Goal: Task Accomplishment & Management: Manage account settings

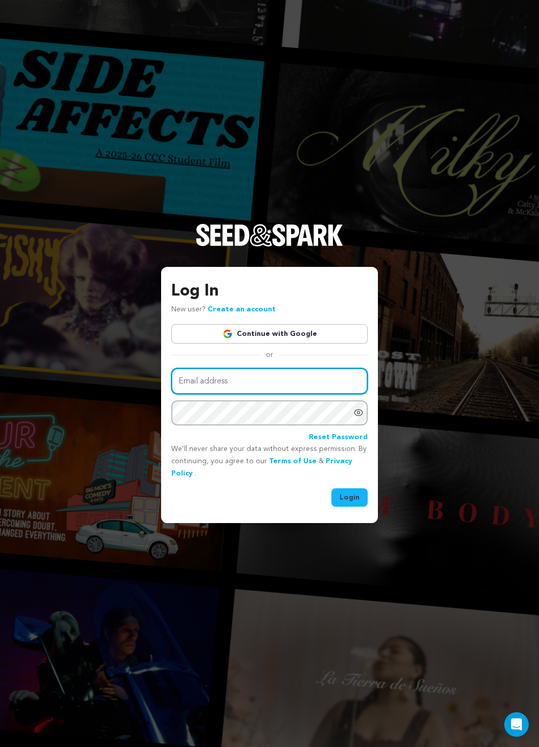
type input "[EMAIL_ADDRESS][DOMAIN_NAME]"
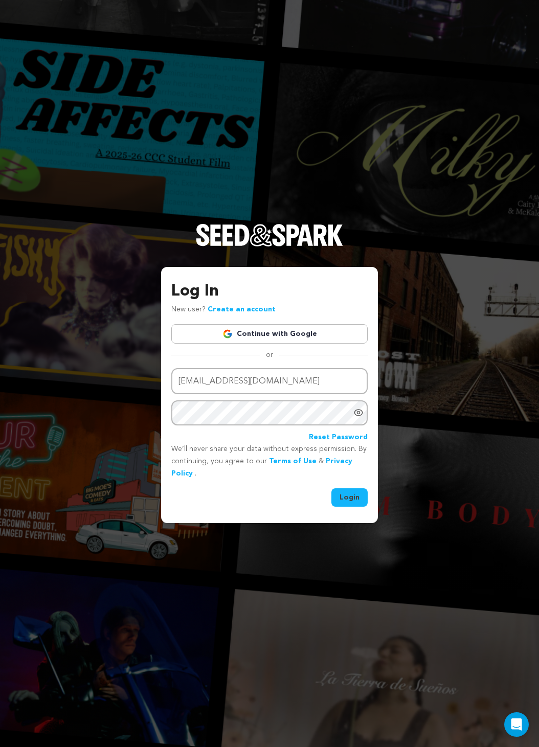
click at [350, 499] on button "Login" at bounding box center [349, 497] width 36 height 18
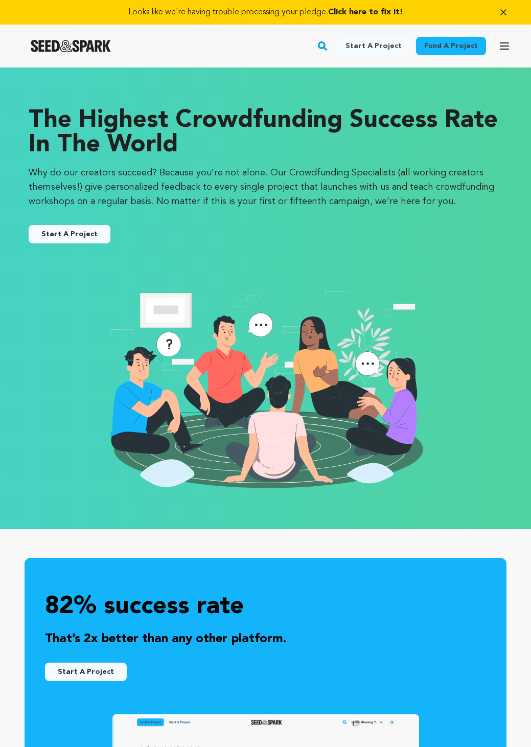
click at [501, 15] on icon "button" at bounding box center [504, 12] width 10 height 10
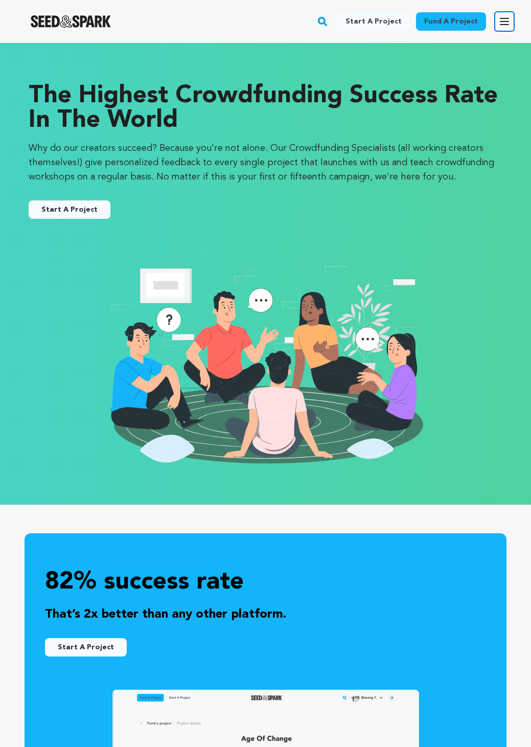
click at [503, 21] on icon "button" at bounding box center [505, 21] width 8 height 6
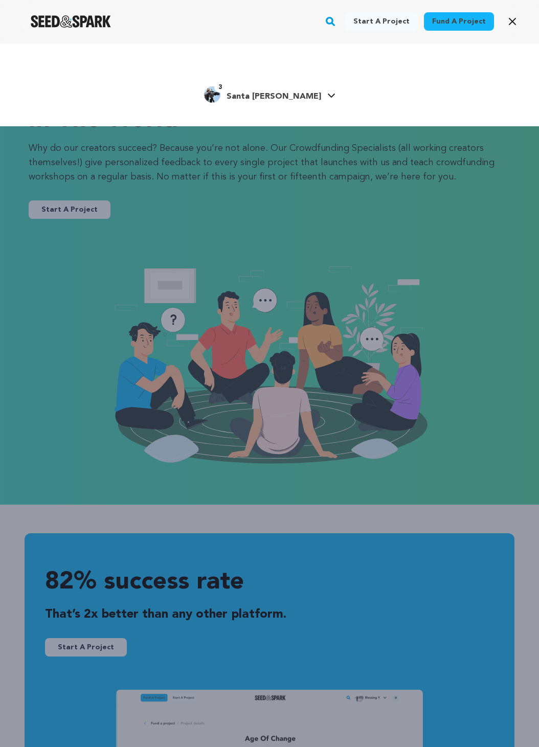
click at [277, 96] on span "Santa [PERSON_NAME]" at bounding box center [274, 97] width 95 height 8
click at [301, 93] on span "Santa [PERSON_NAME]" at bounding box center [274, 97] width 95 height 8
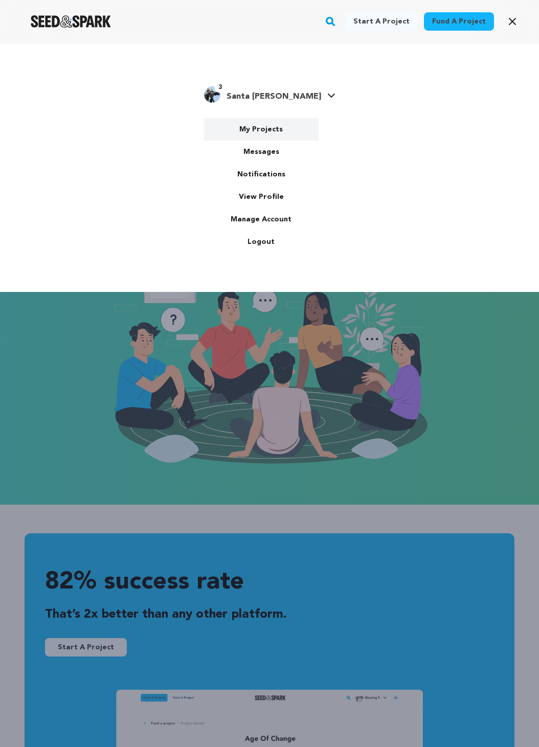
click at [260, 129] on link "My Projects" at bounding box center [261, 129] width 115 height 22
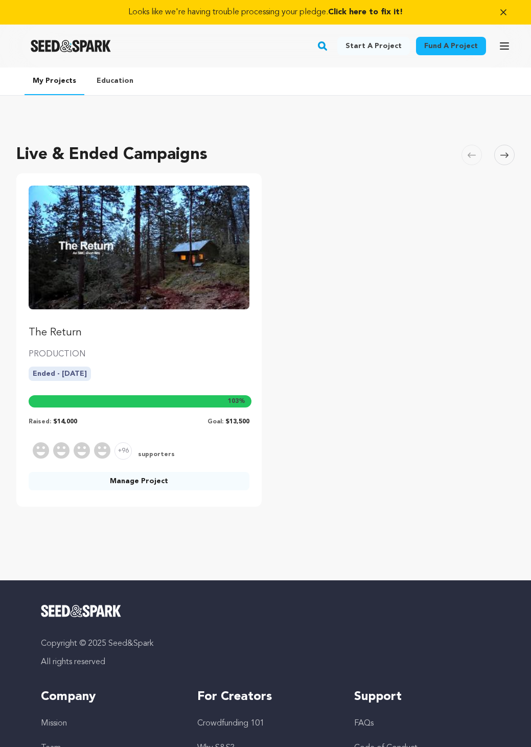
click at [506, 13] on icon "button" at bounding box center [504, 12] width 10 height 10
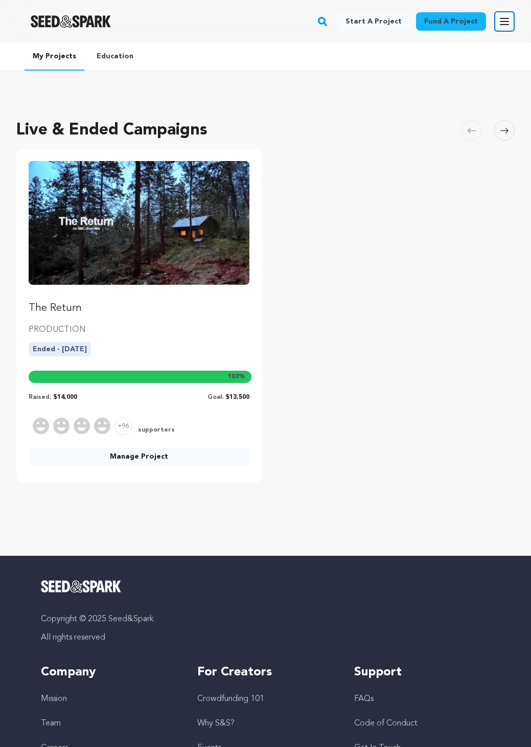
click at [501, 25] on icon "button" at bounding box center [505, 21] width 8 height 6
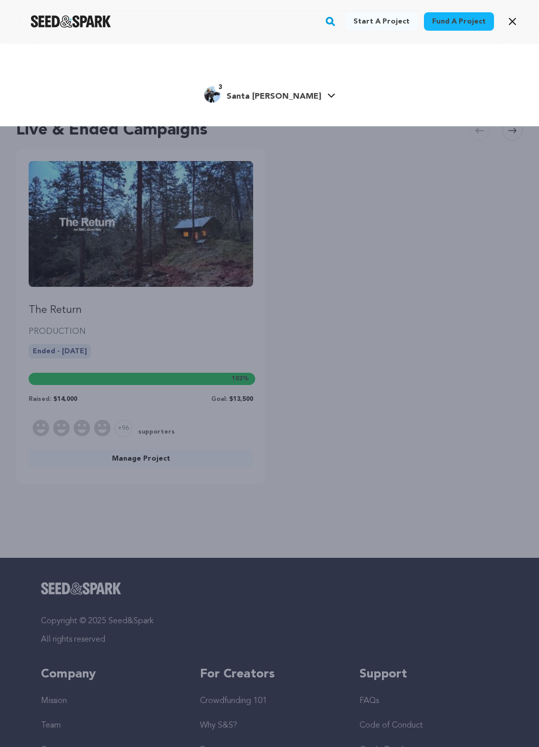
click at [310, 94] on link "3 Santa Monica C." at bounding box center [269, 93] width 131 height 18
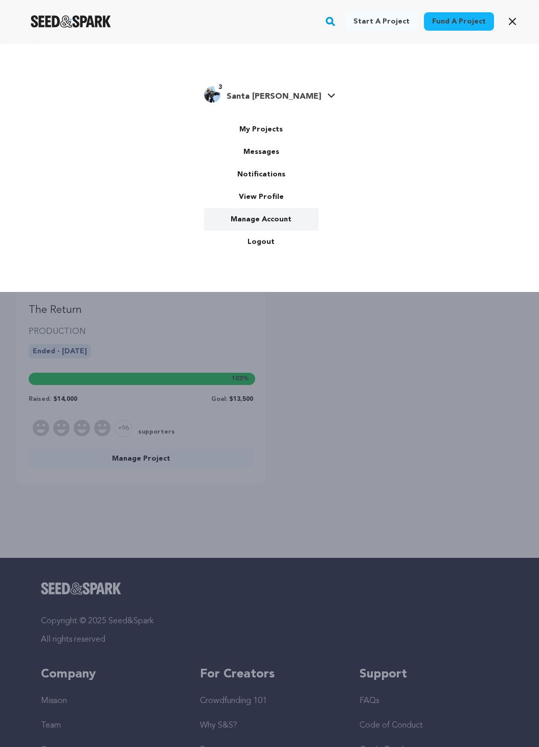
click at [244, 224] on link "Manage Account" at bounding box center [261, 219] width 115 height 22
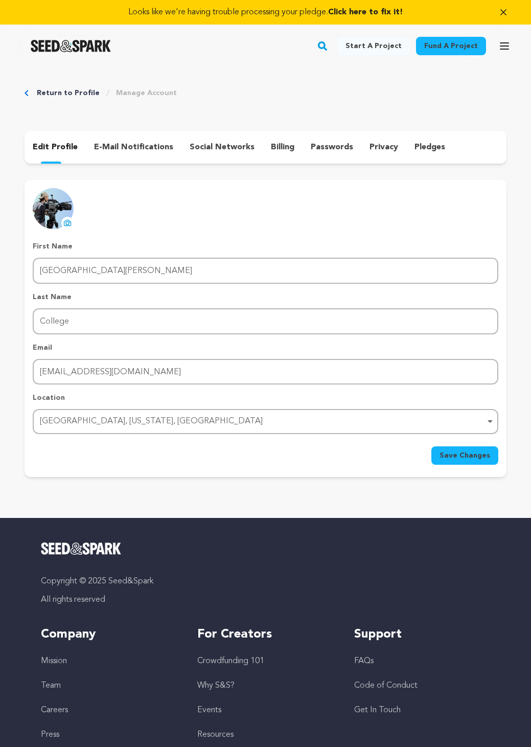
click at [277, 145] on p "billing" at bounding box center [283, 147] width 24 height 12
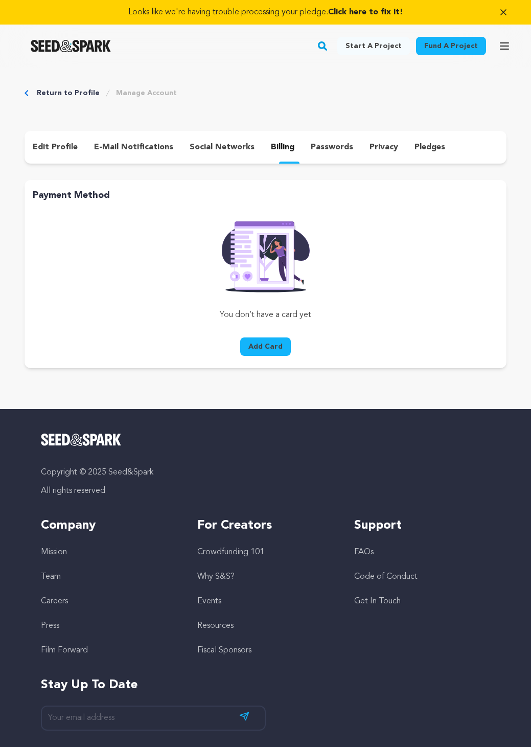
click at [67, 94] on link "Return to Profile" at bounding box center [68, 93] width 63 height 10
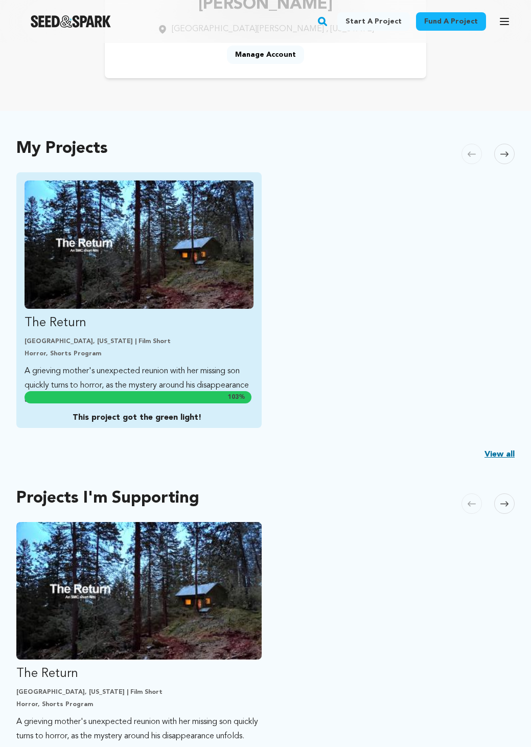
scroll to position [205, 0]
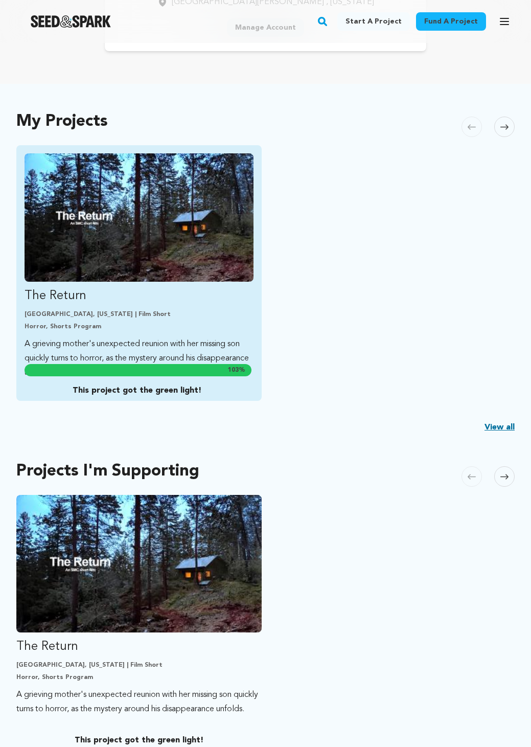
click at [120, 236] on img "Fund The Return" at bounding box center [139, 217] width 229 height 128
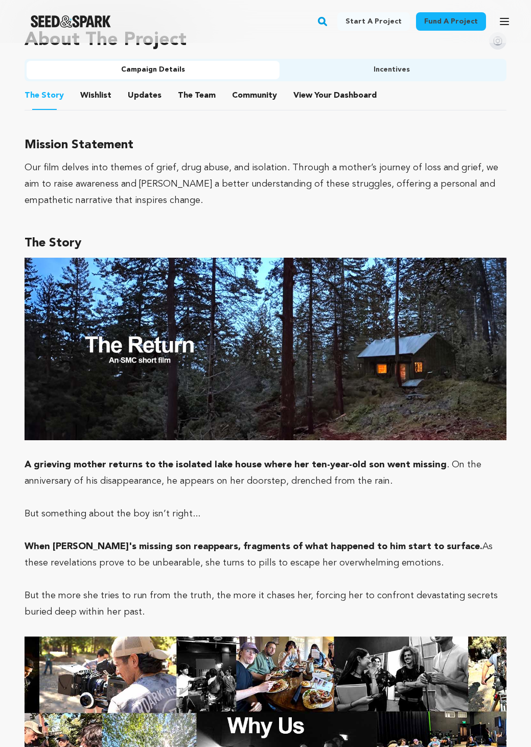
scroll to position [716, 0]
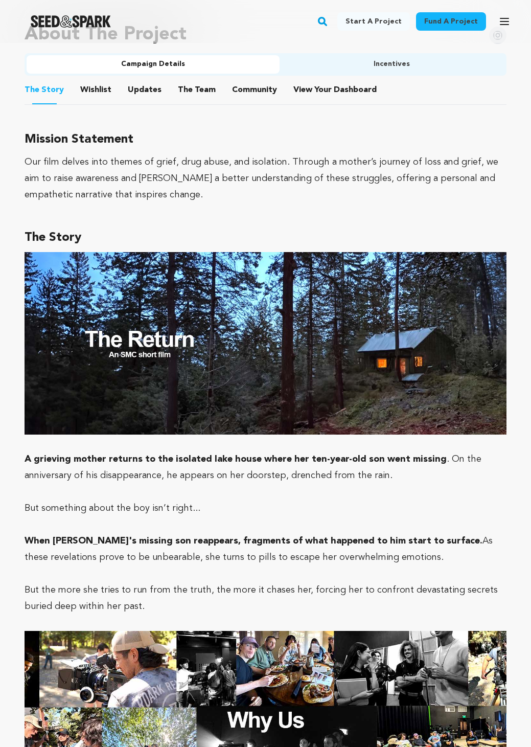
click at [142, 87] on button "Updates" at bounding box center [144, 92] width 25 height 25
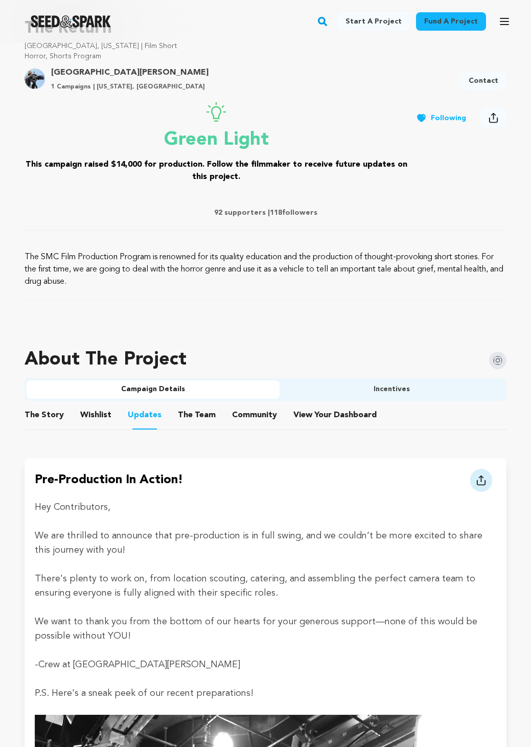
scroll to position [409, 0]
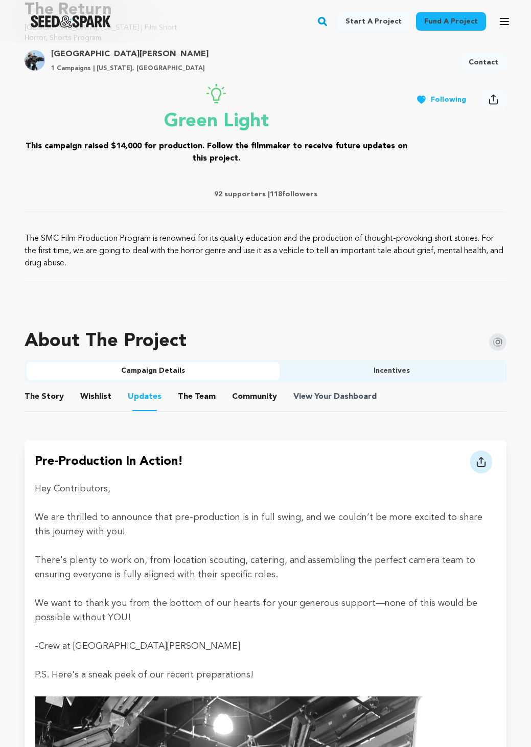
click at [336, 401] on span "Dashboard" at bounding box center [355, 397] width 43 height 12
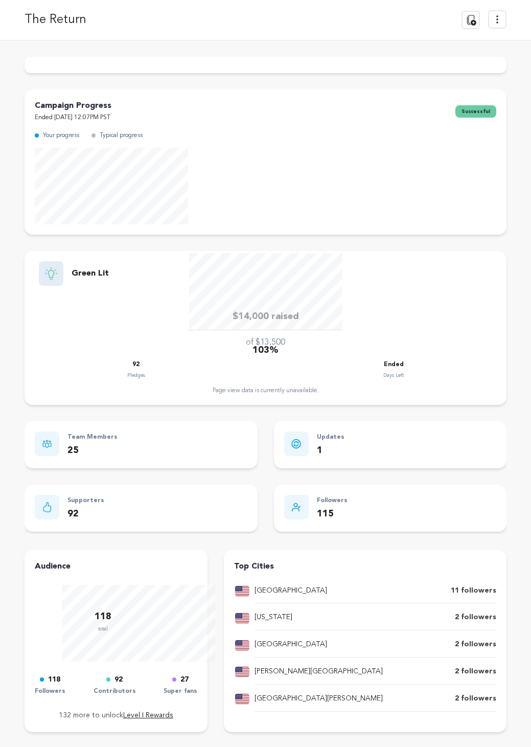
click at [326, 394] on div "Page view data is currently unavailable." at bounding box center [266, 391] width 462 height 8
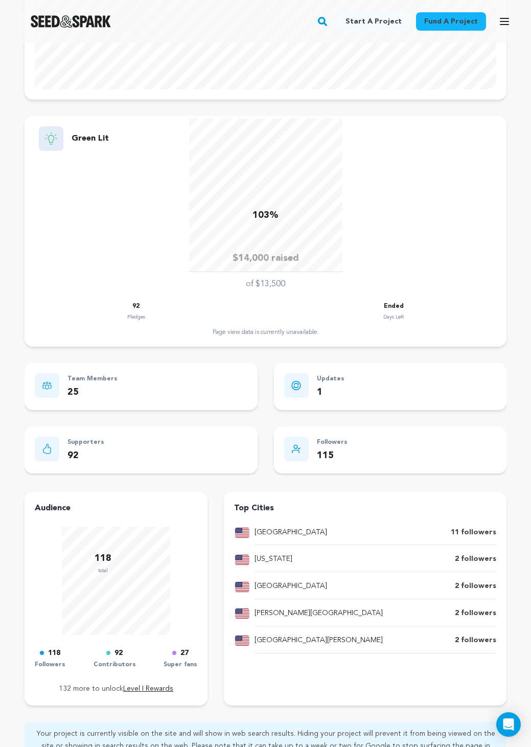
scroll to position [409, 0]
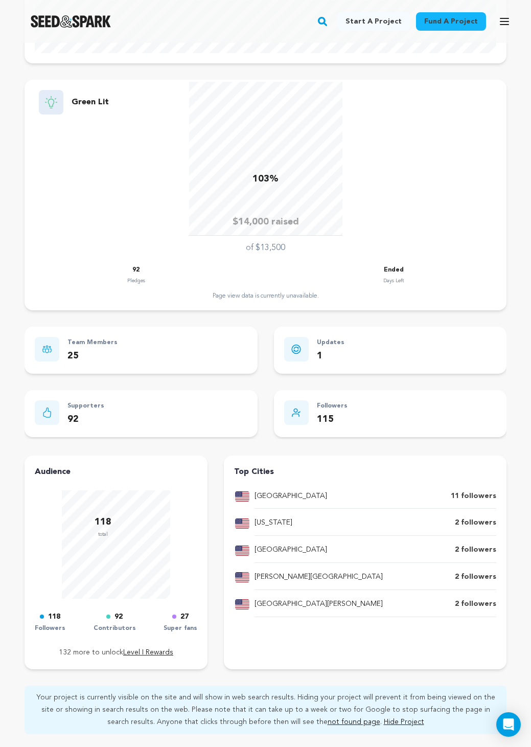
click at [74, 414] on p "92" at bounding box center [85, 419] width 37 height 15
click at [73, 419] on p "92" at bounding box center [85, 419] width 37 height 15
click at [116, 628] on p "Contributors" at bounding box center [115, 629] width 42 height 12
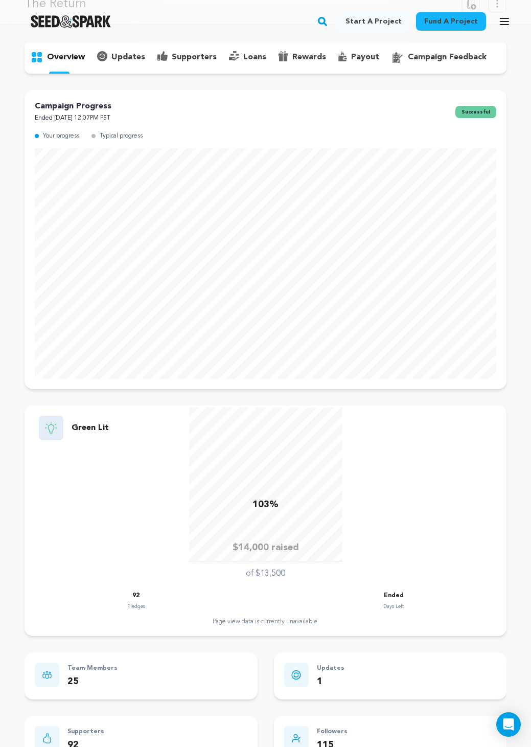
scroll to position [0, 0]
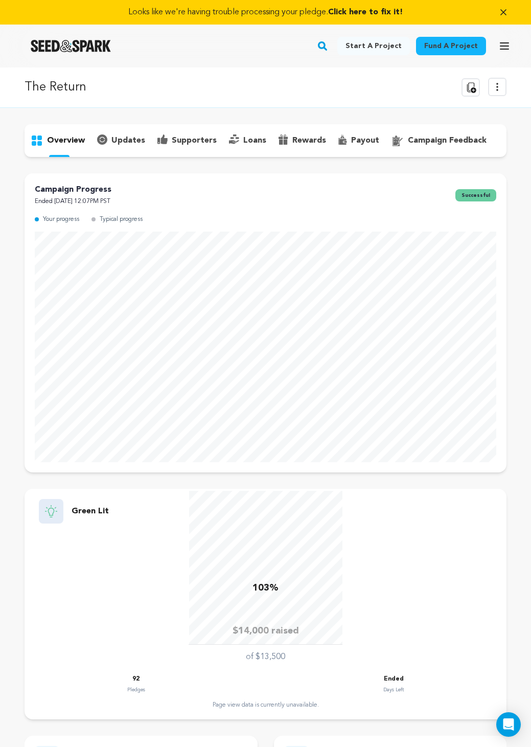
click at [121, 132] on div "updates" at bounding box center [121, 140] width 60 height 16
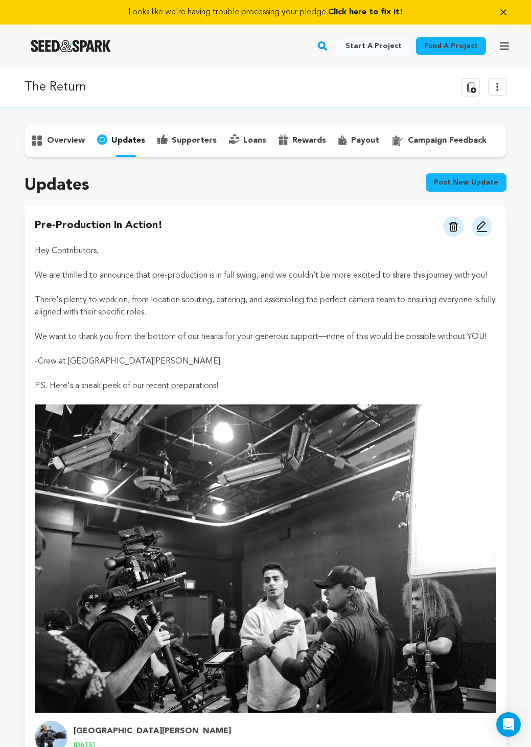
click at [192, 144] on p "supporters" at bounding box center [194, 140] width 45 height 12
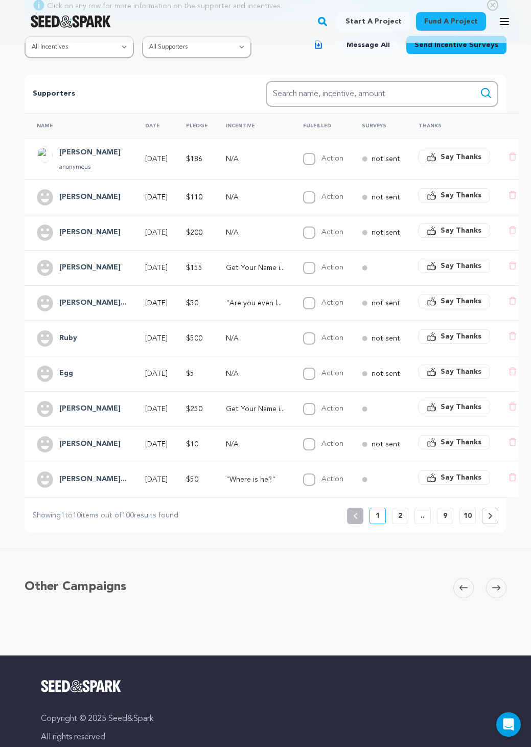
scroll to position [205, 0]
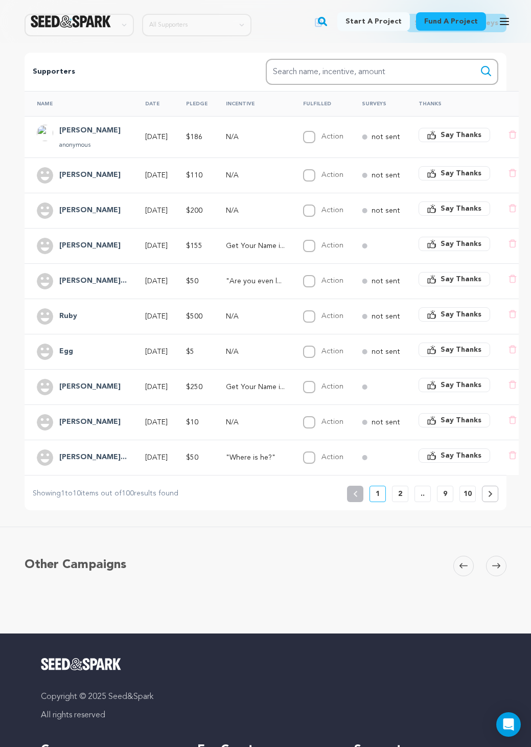
click at [470, 499] on p "10" at bounding box center [468, 494] width 8 height 10
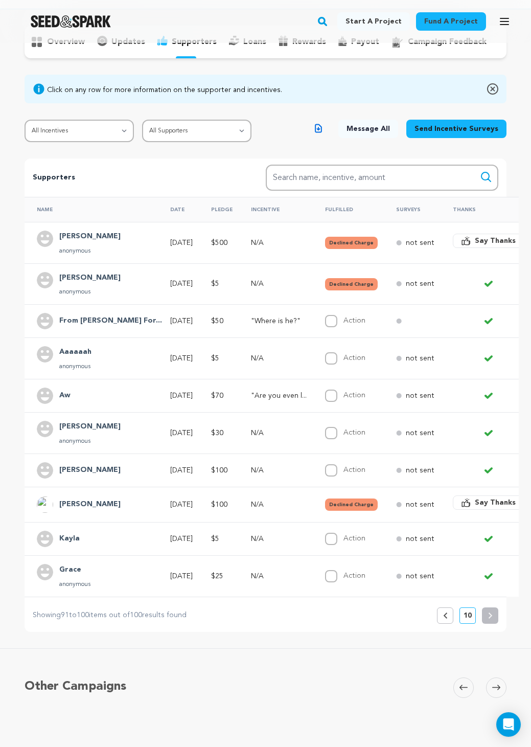
scroll to position [0, 0]
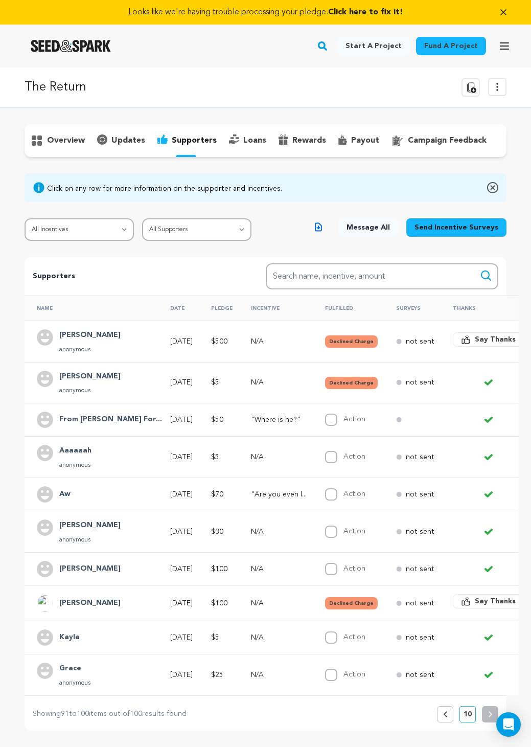
click at [244, 137] on p "loans" at bounding box center [254, 140] width 23 height 12
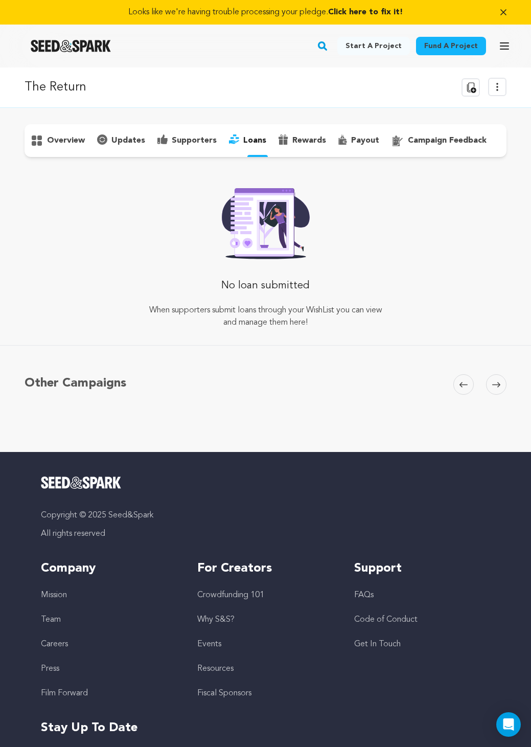
click at [304, 142] on p "rewards" at bounding box center [309, 140] width 34 height 12
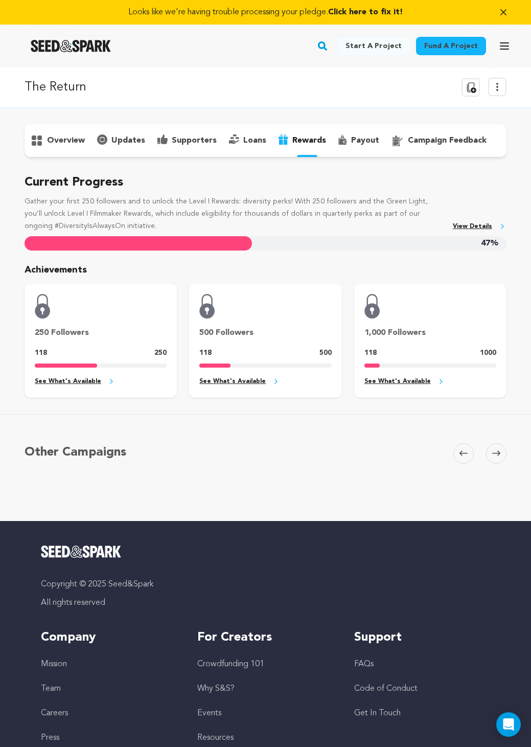
click at [354, 143] on p "payout" at bounding box center [365, 140] width 28 height 12
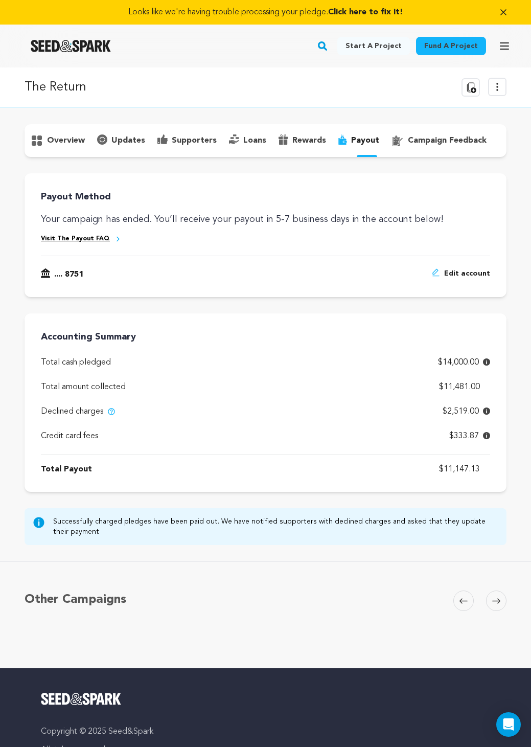
click at [453, 413] on span "$2,519.00" at bounding box center [461, 412] width 36 height 12
click at [495, 86] on icon at bounding box center [497, 87] width 12 height 12
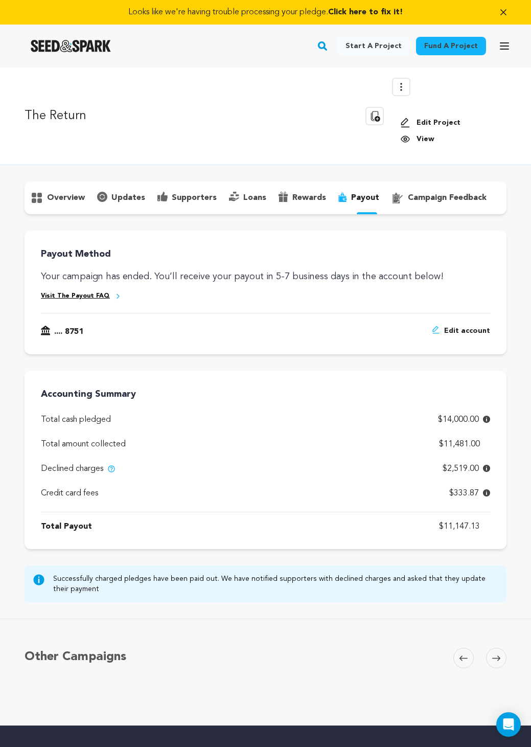
click at [402, 89] on icon at bounding box center [401, 87] width 12 height 12
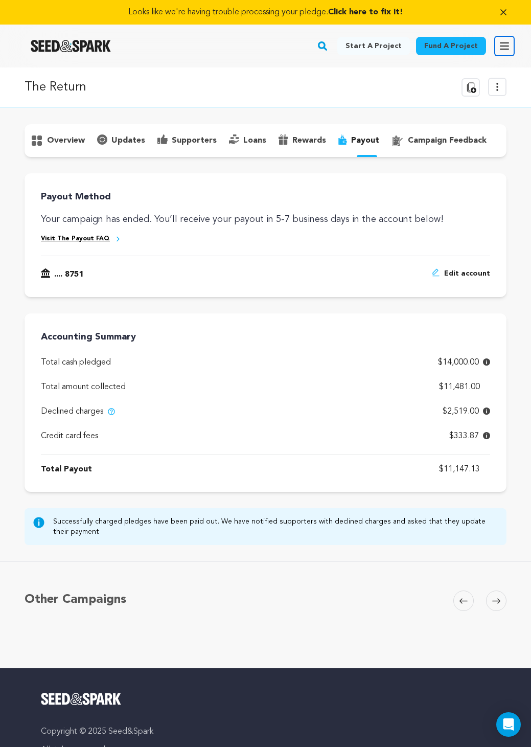
click at [502, 51] on icon "button" at bounding box center [505, 46] width 12 height 12
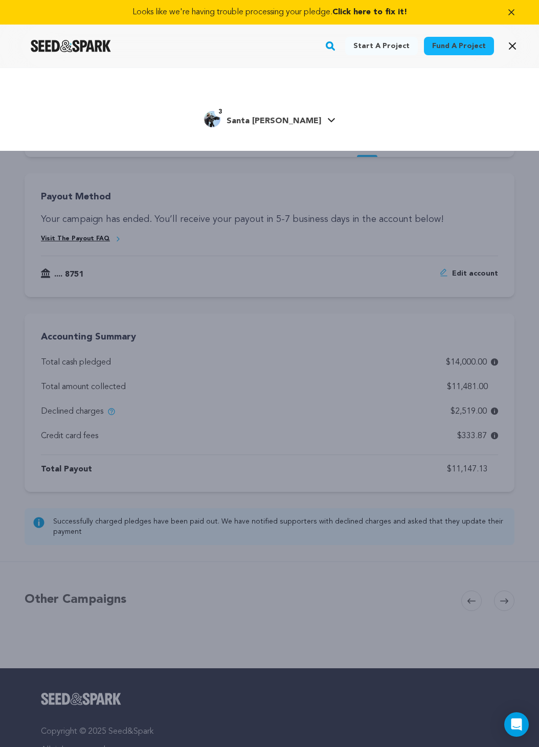
click at [509, 9] on icon "button" at bounding box center [511, 12] width 10 height 10
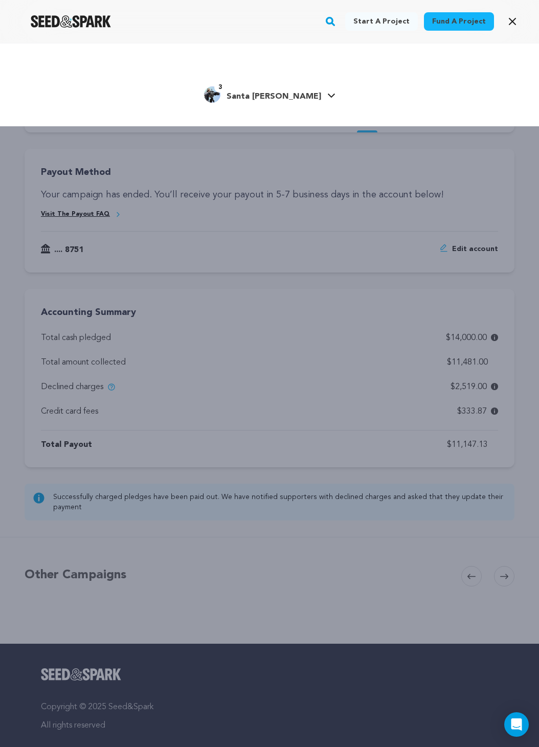
click at [248, 97] on span "Santa [PERSON_NAME]" at bounding box center [274, 97] width 95 height 8
click at [281, 93] on span "Santa [PERSON_NAME]" at bounding box center [274, 97] width 95 height 8
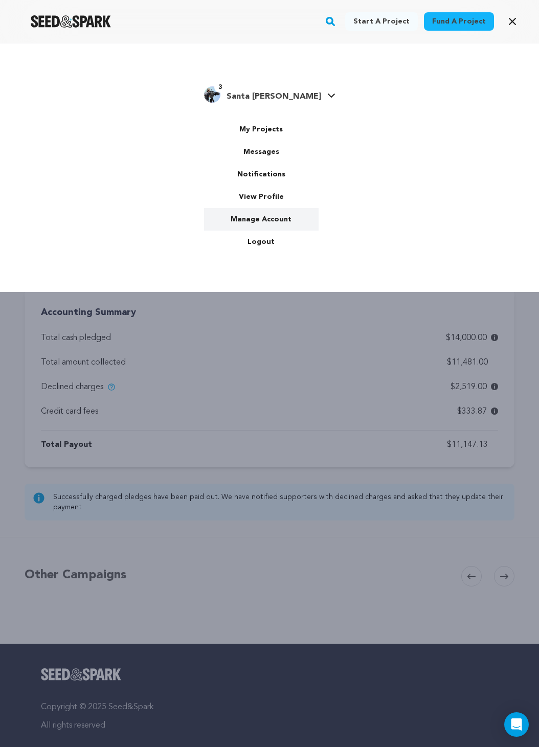
click at [264, 218] on link "Manage Account" at bounding box center [261, 219] width 115 height 22
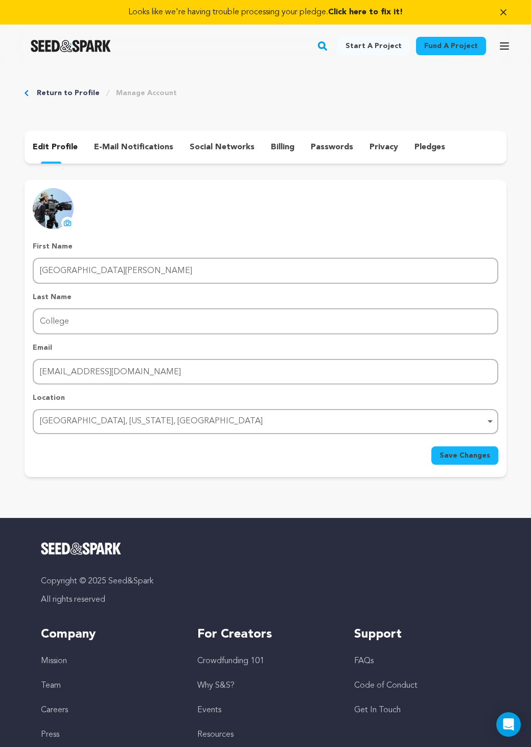
click at [271, 145] on p "billing" at bounding box center [283, 147] width 24 height 12
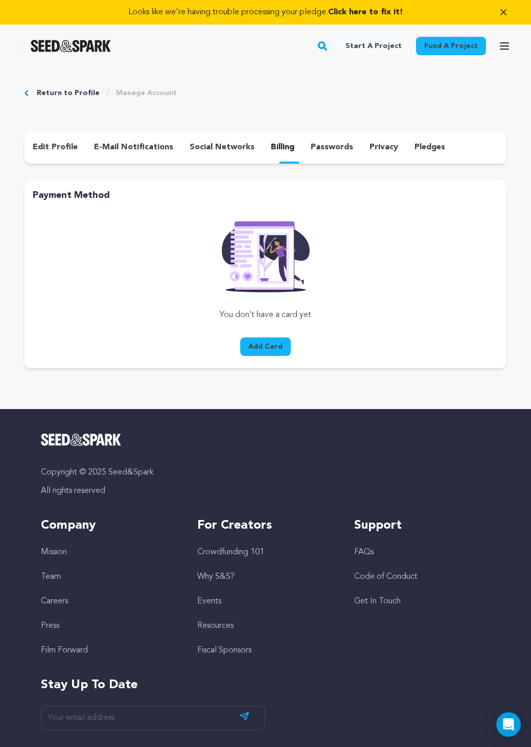
click at [326, 144] on p "passwords" at bounding box center [332, 147] width 42 height 12
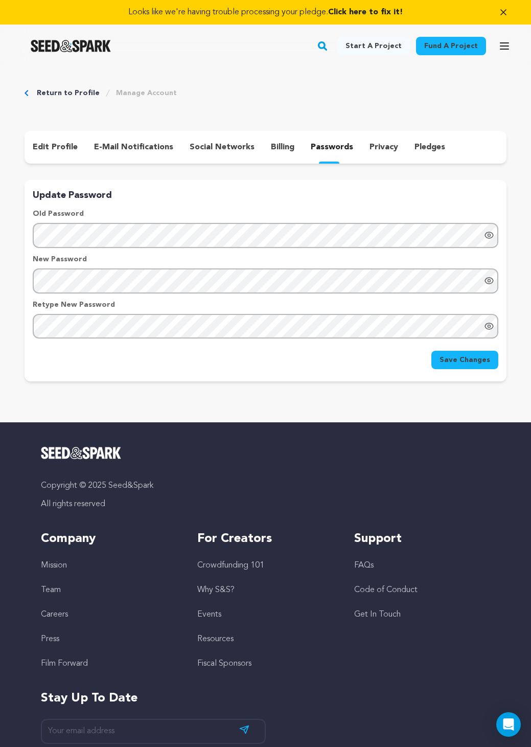
click at [417, 150] on p "pledges" at bounding box center [430, 147] width 31 height 12
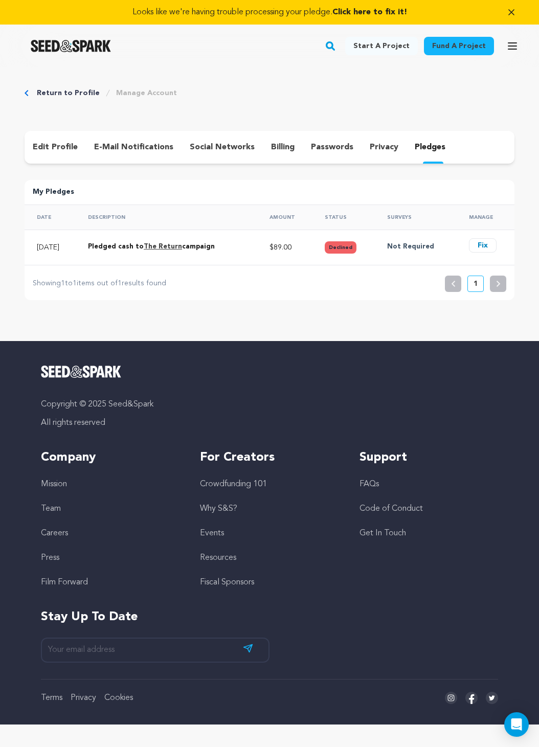
drag, startPoint x: 429, startPoint y: 740, endPoint x: 425, endPoint y: 733, distance: 7.6
click at [426, 735] on div "Looks like we're having trouble processing your pledge. Click here to fix it! F…" at bounding box center [269, 373] width 539 height 747
